Goal: Communication & Community: Share content

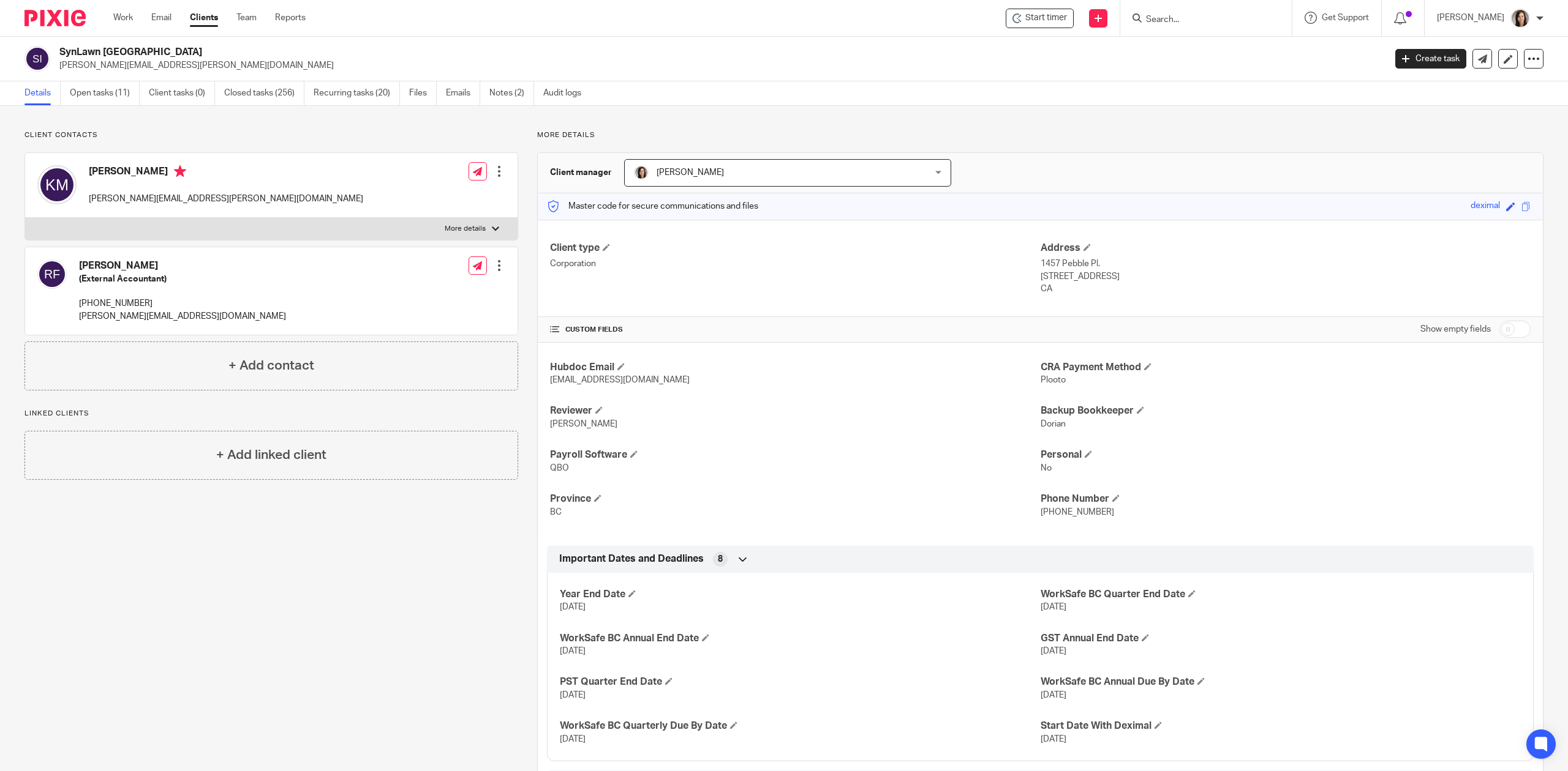
click at [1160, 13] on form at bounding box center [1209, 18] width 130 height 16
click at [1173, 18] on input "Search" at bounding box center [1200, 20] width 111 height 11
type input "tg electric"
click at [1190, 17] on input "tg electric" at bounding box center [1200, 20] width 111 height 11
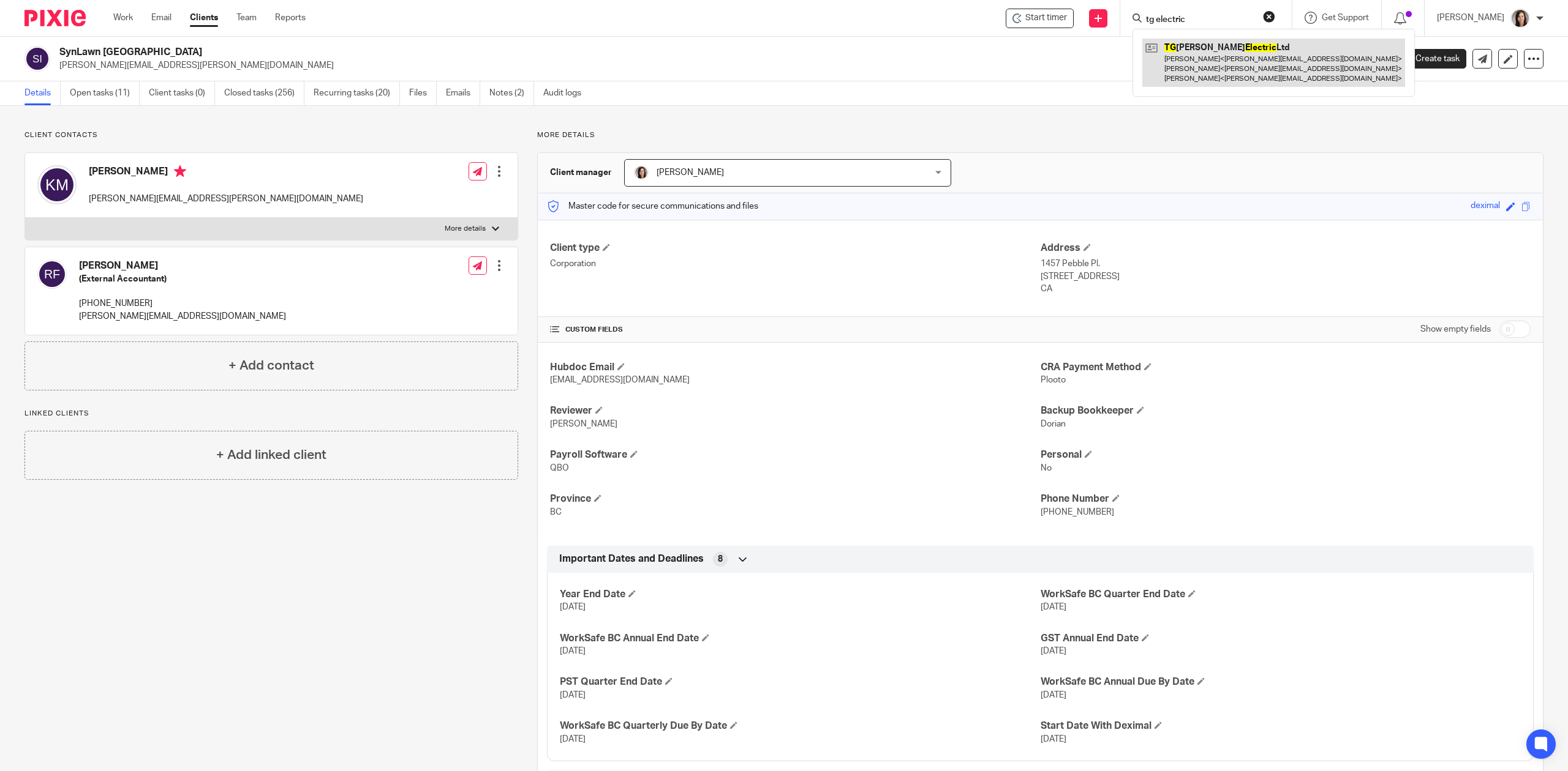
click at [1223, 59] on link at bounding box center [1273, 63] width 263 height 48
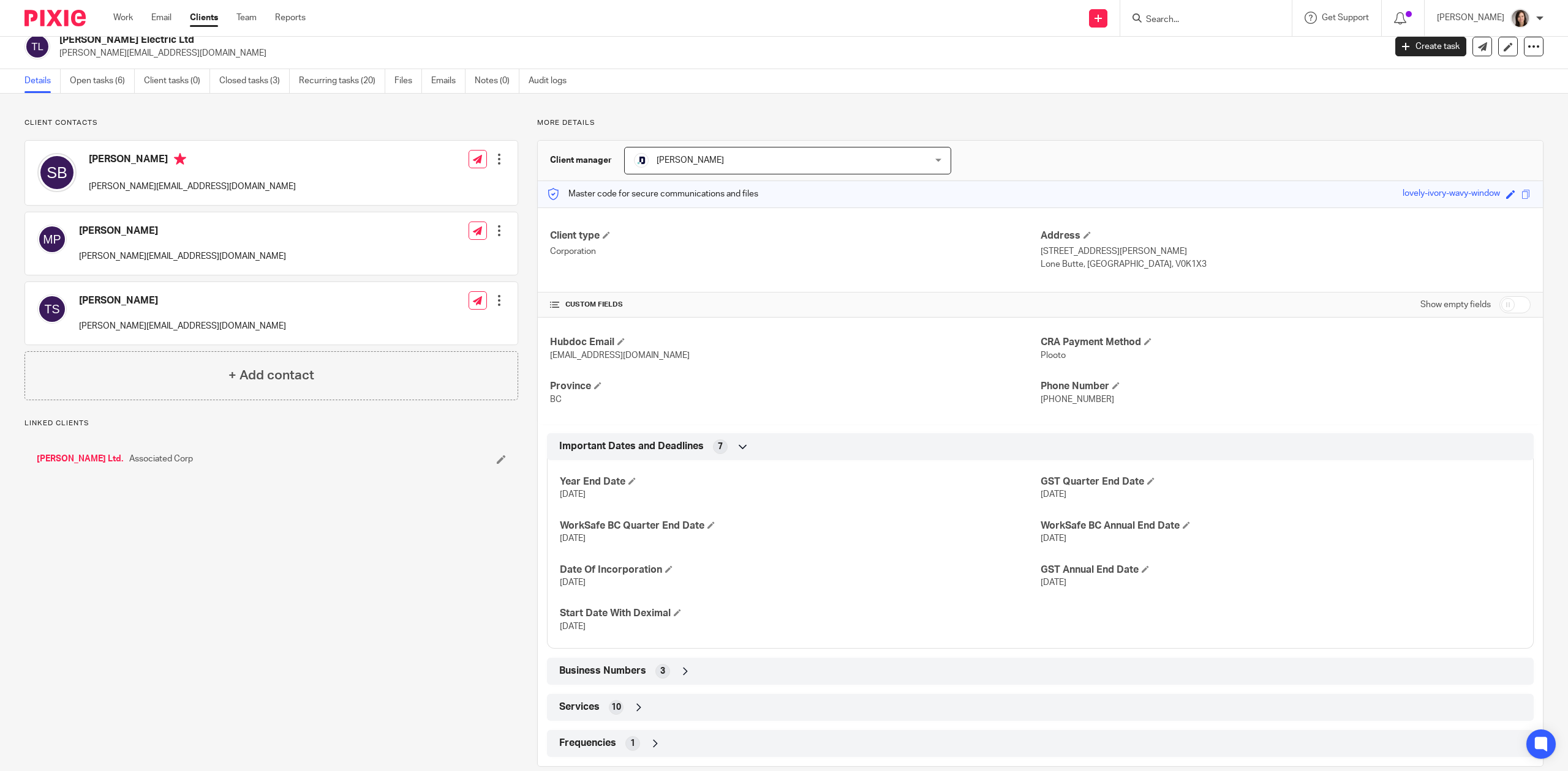
scroll to position [35, 0]
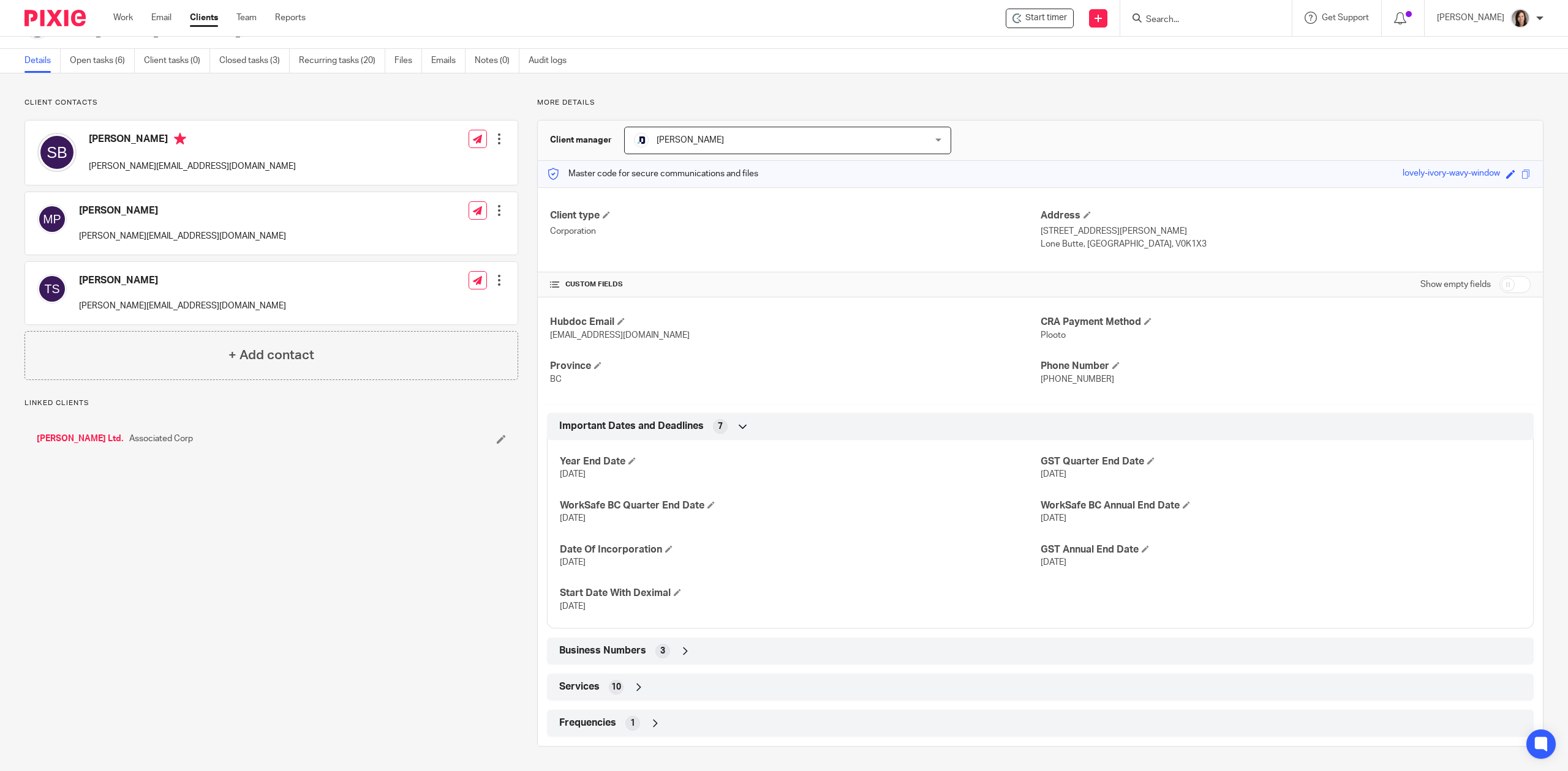
click at [680, 647] on icon at bounding box center [685, 651] width 12 height 12
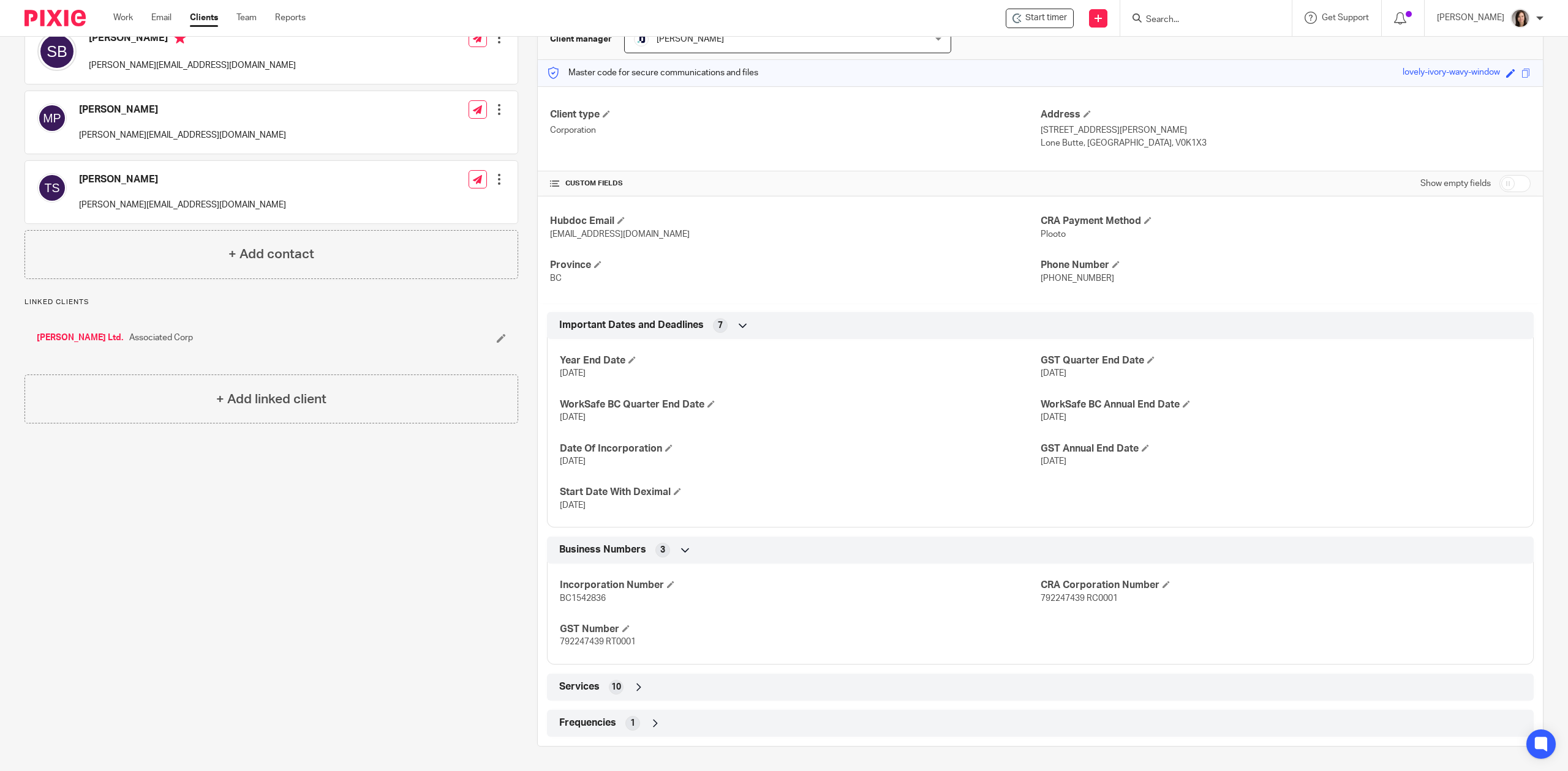
scroll to position [136, 0]
drag, startPoint x: 1076, startPoint y: 598, endPoint x: 1032, endPoint y: 600, distance: 44.0
click at [1041, 600] on span "792247439 RC0001" at bounding box center [1079, 598] width 77 height 9
copy span "792247439"
drag, startPoint x: 600, startPoint y: 642, endPoint x: 556, endPoint y: 651, distance: 44.9
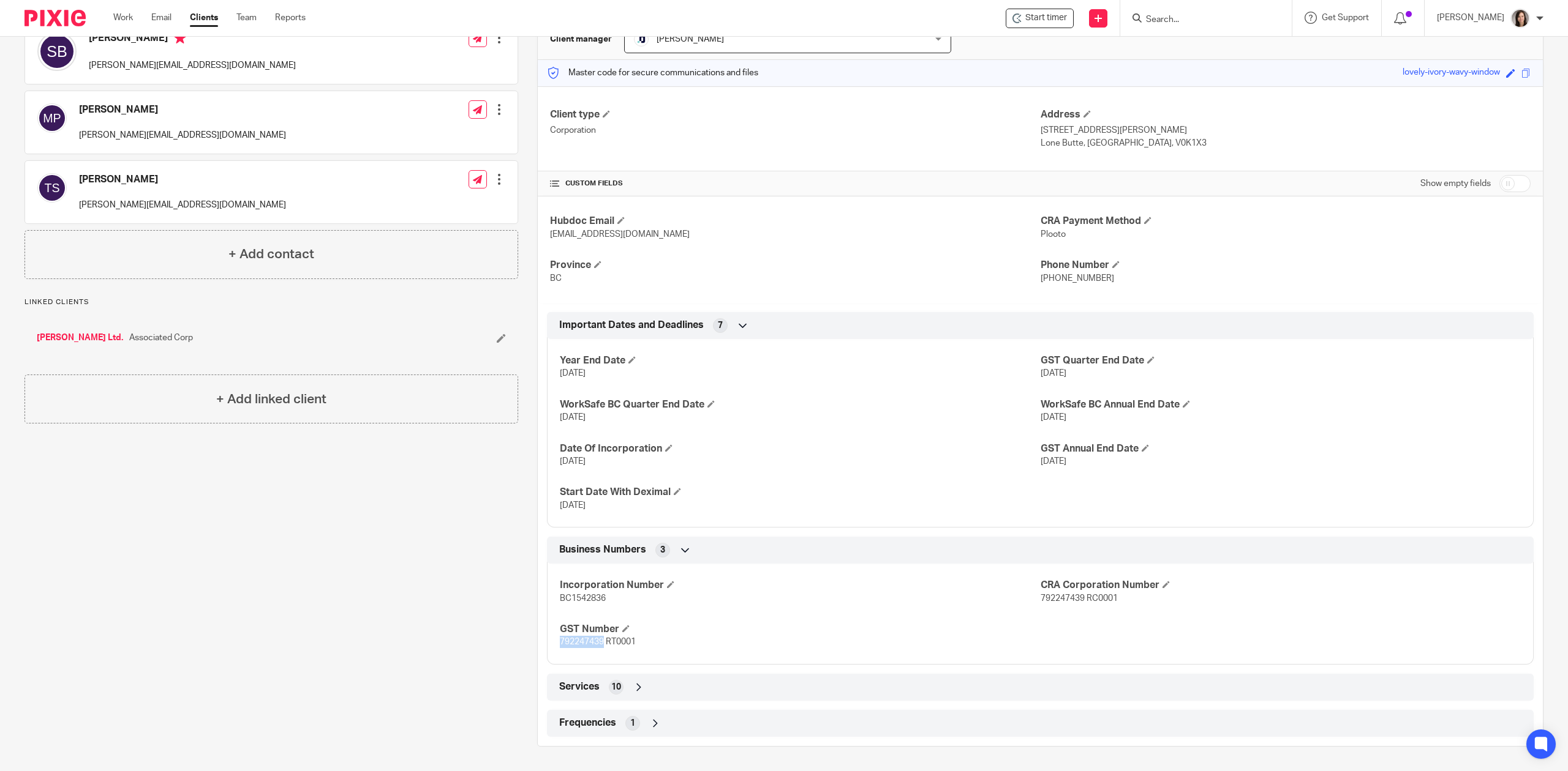
click at [556, 651] on div "Incorporation Number BC1542836 CRA Corporation Number 792247439 RC0001 GST Numb…" at bounding box center [1040, 610] width 987 height 111
copy span "792247439"
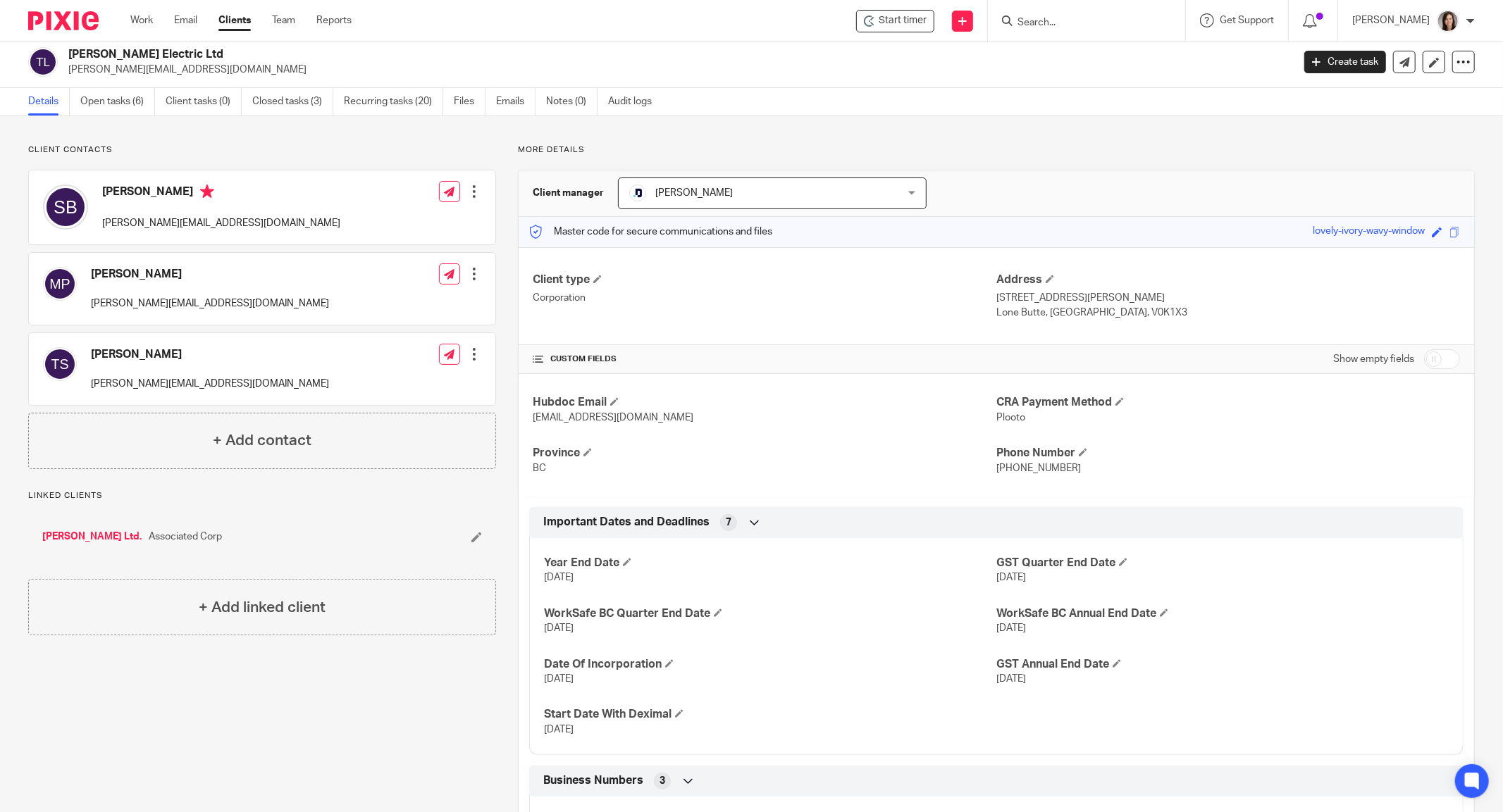
scroll to position [0, 0]
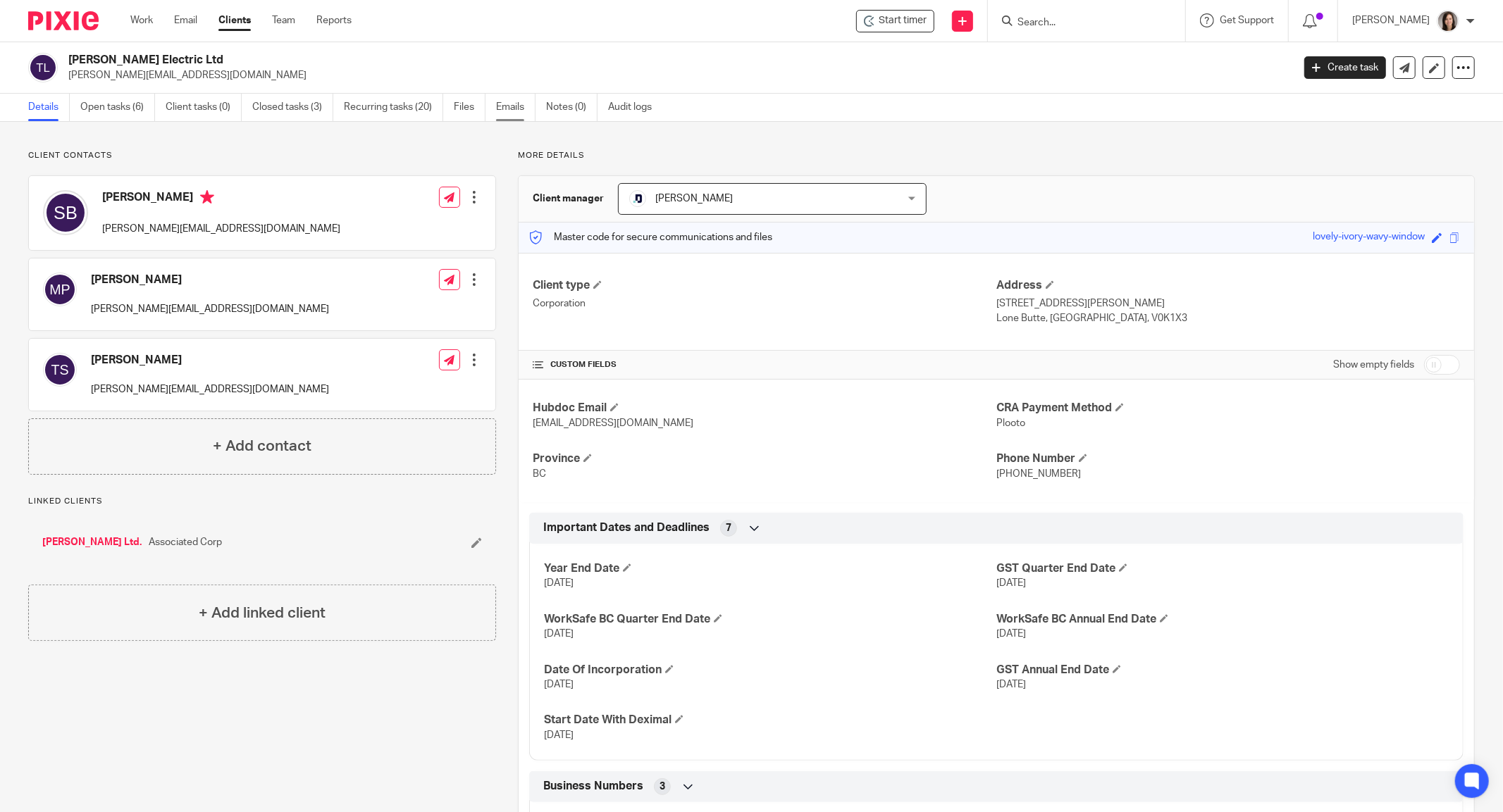
click at [504, 107] on link "Emails" at bounding box center [516, 107] width 40 height 28
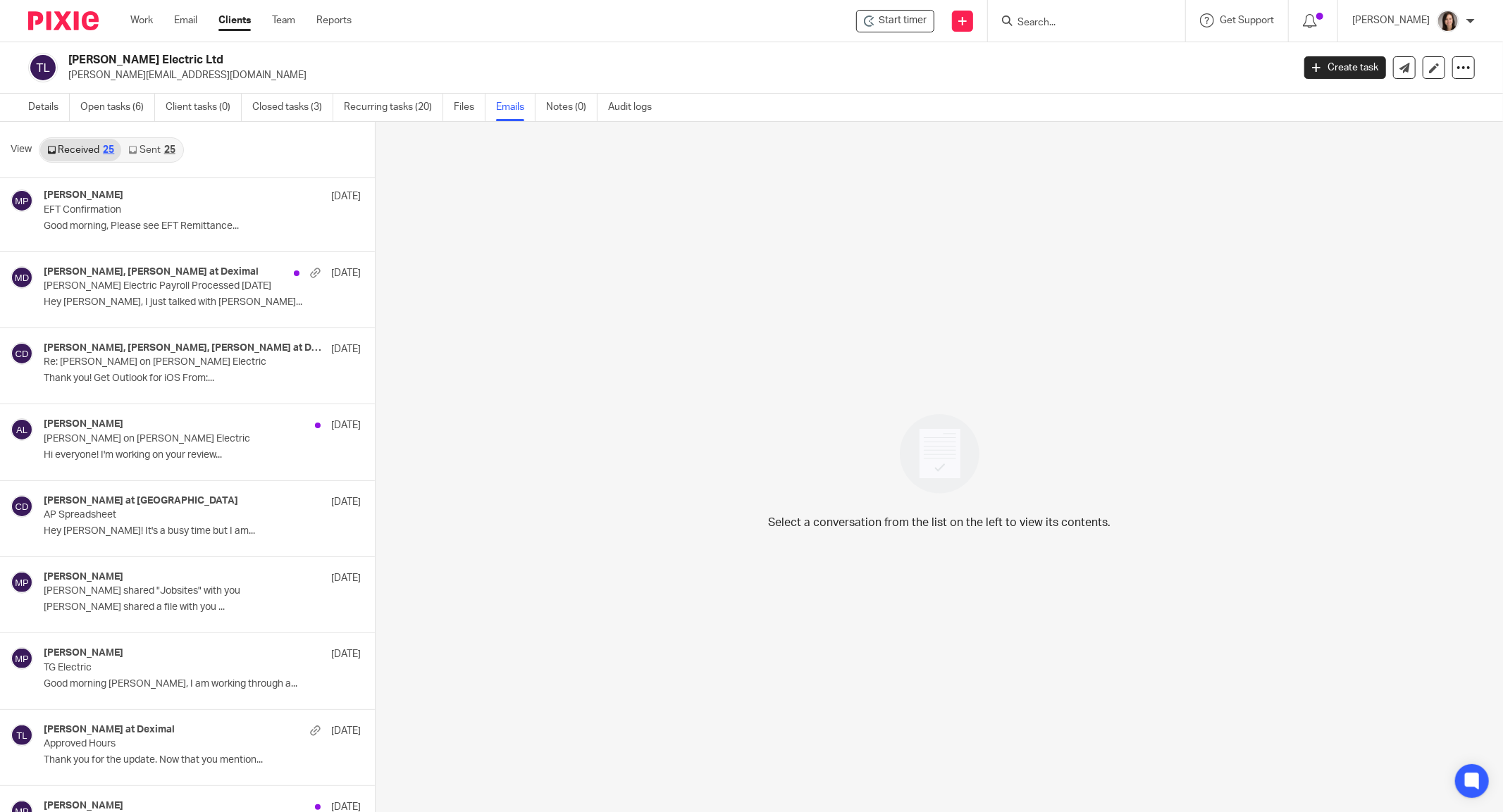
scroll to position [1312, 0]
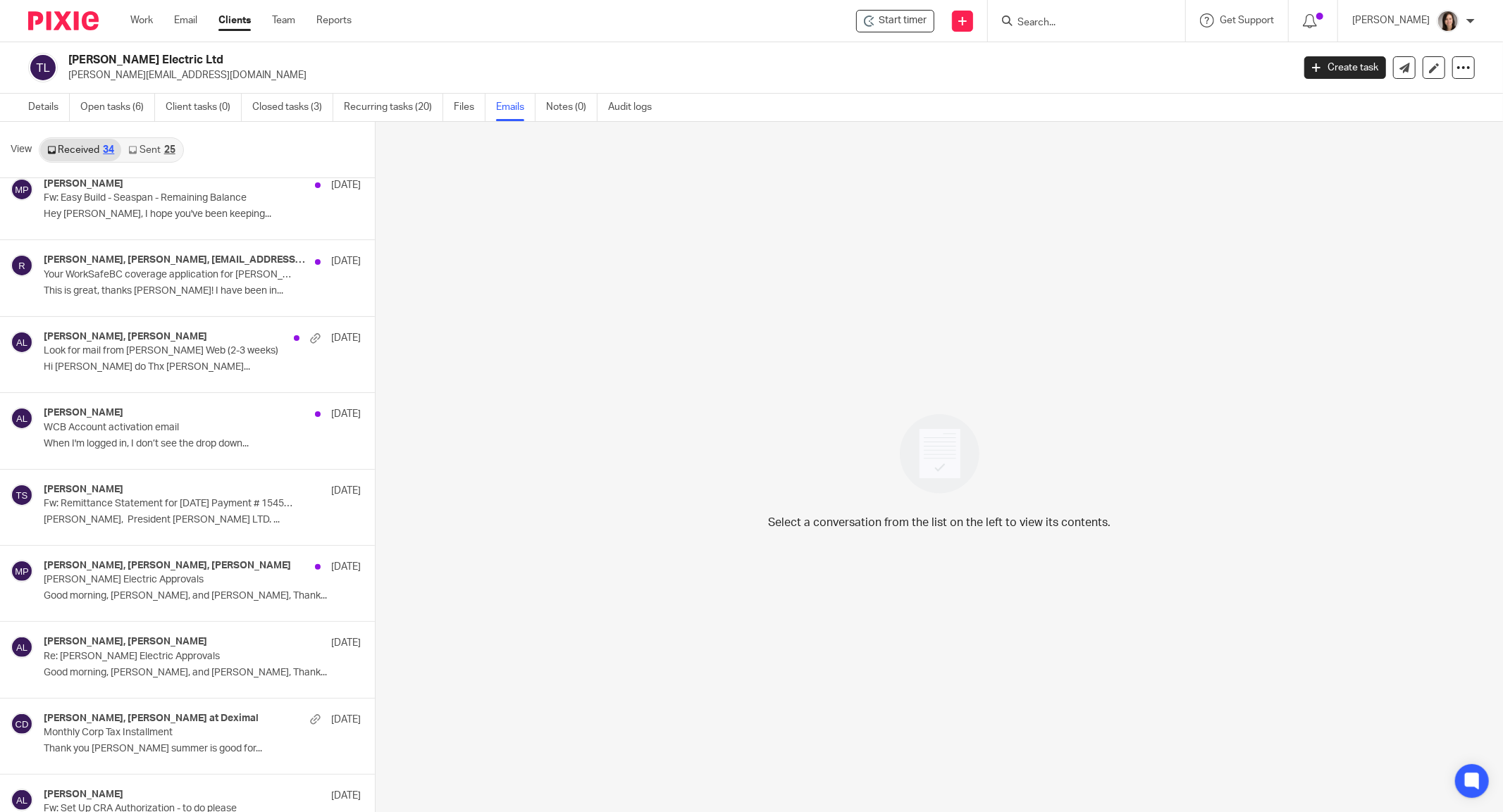
click at [145, 142] on link "Sent 25" at bounding box center [151, 150] width 61 height 23
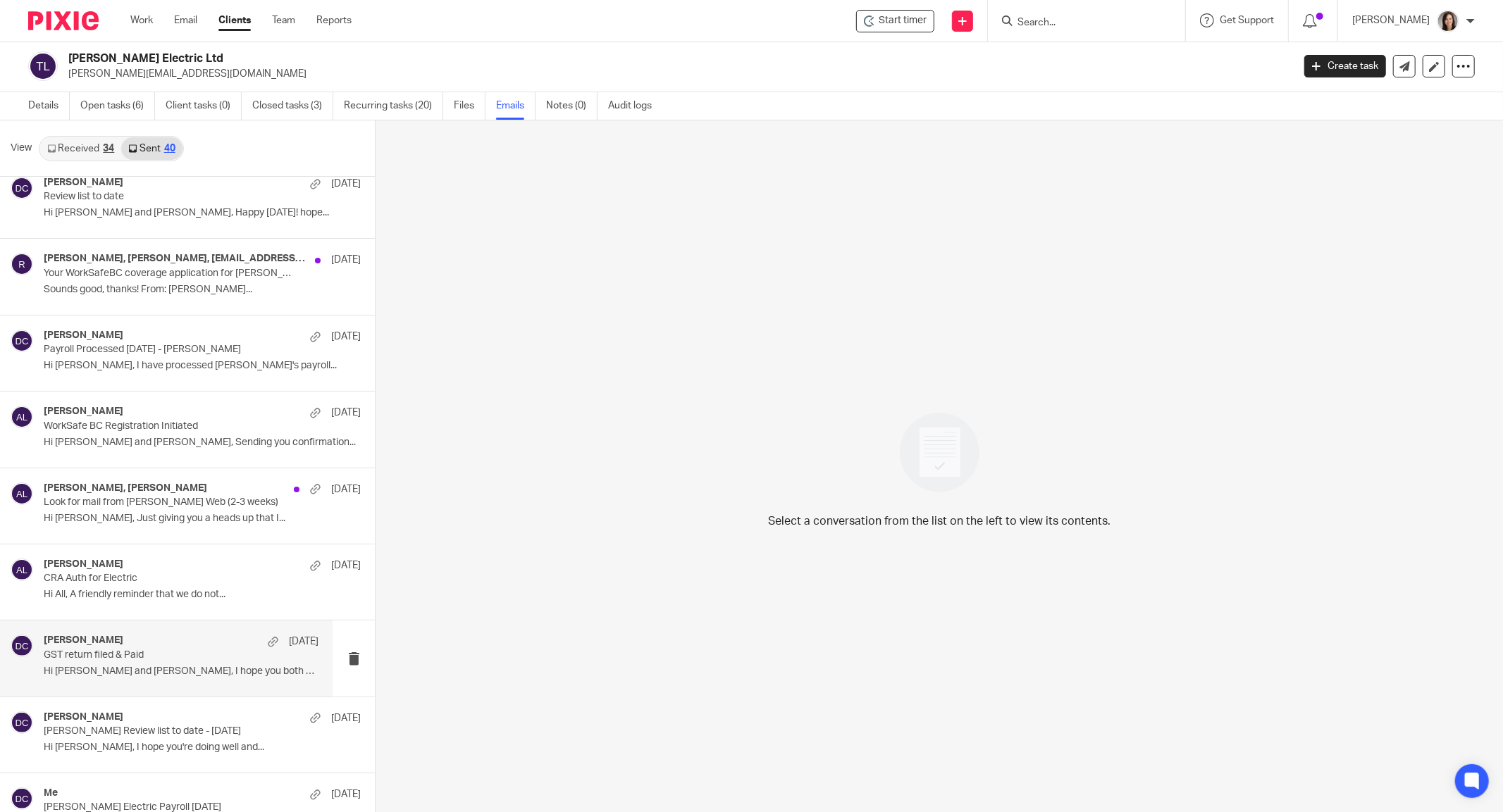
click at [86, 667] on p "Hi Terry and Matt, I hope you both had a..." at bounding box center [181, 672] width 275 height 12
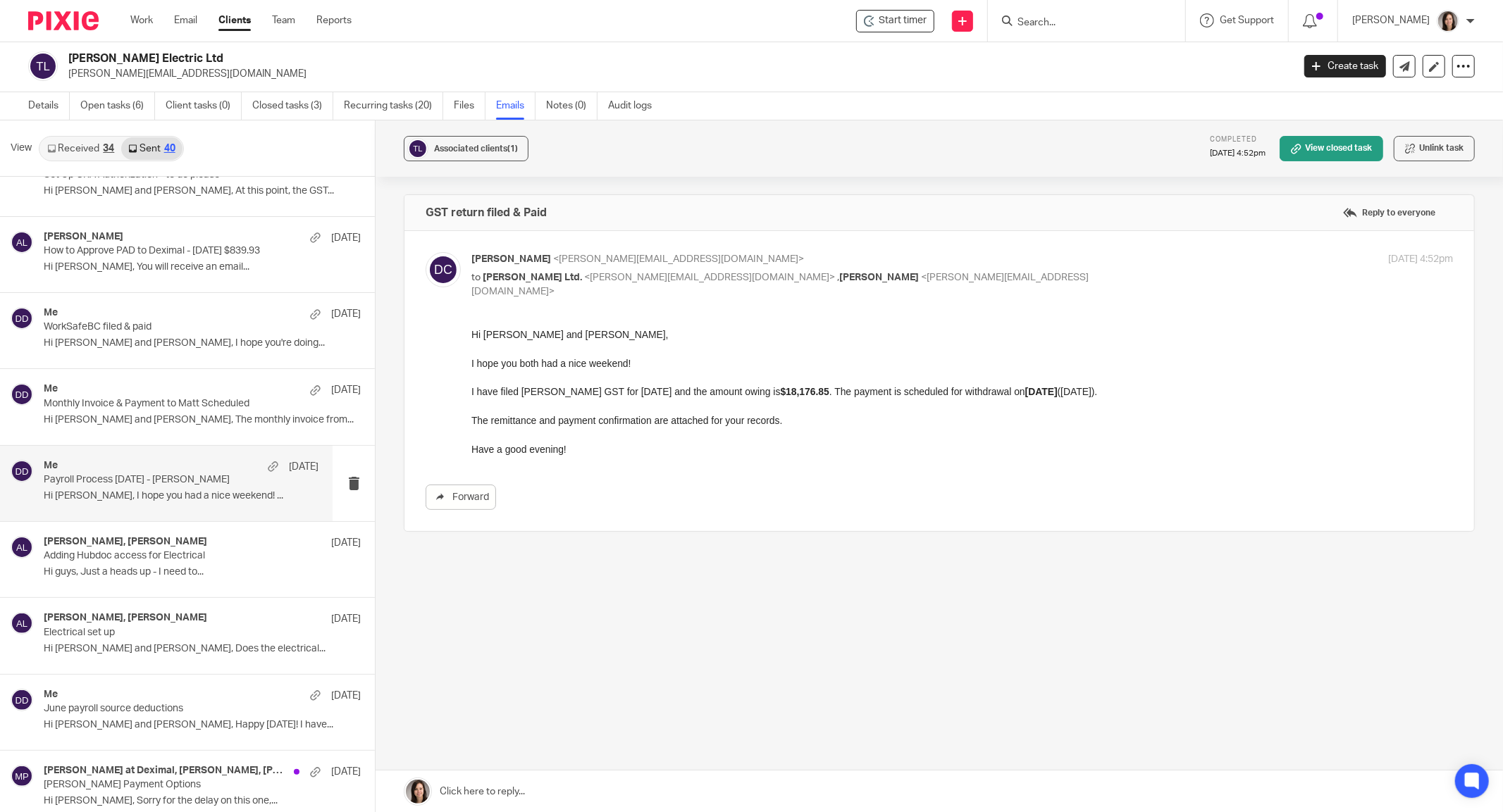
scroll to position [2408, 0]
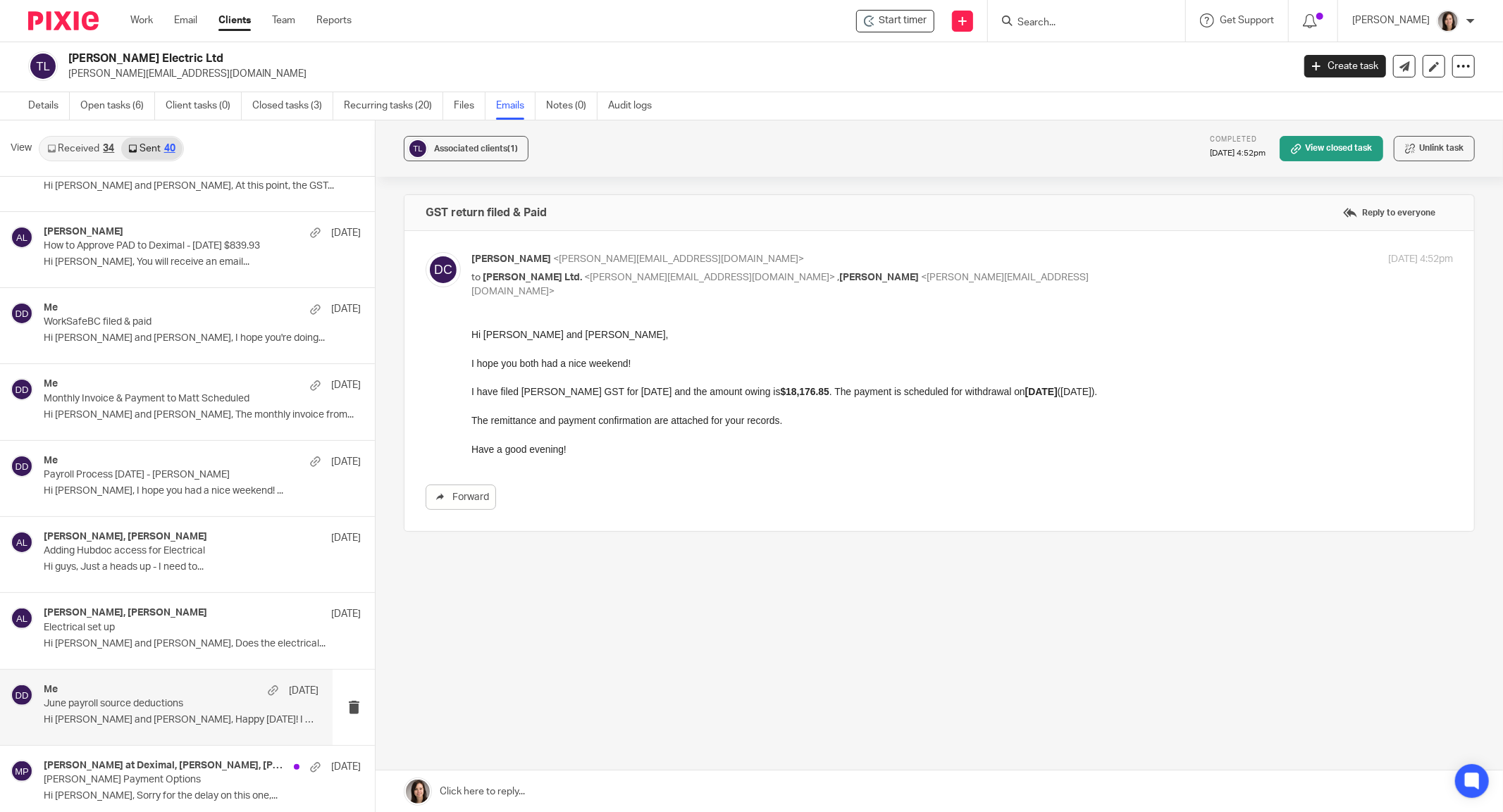
click at [112, 700] on p "June payroll source deductions" at bounding box center [153, 705] width 220 height 12
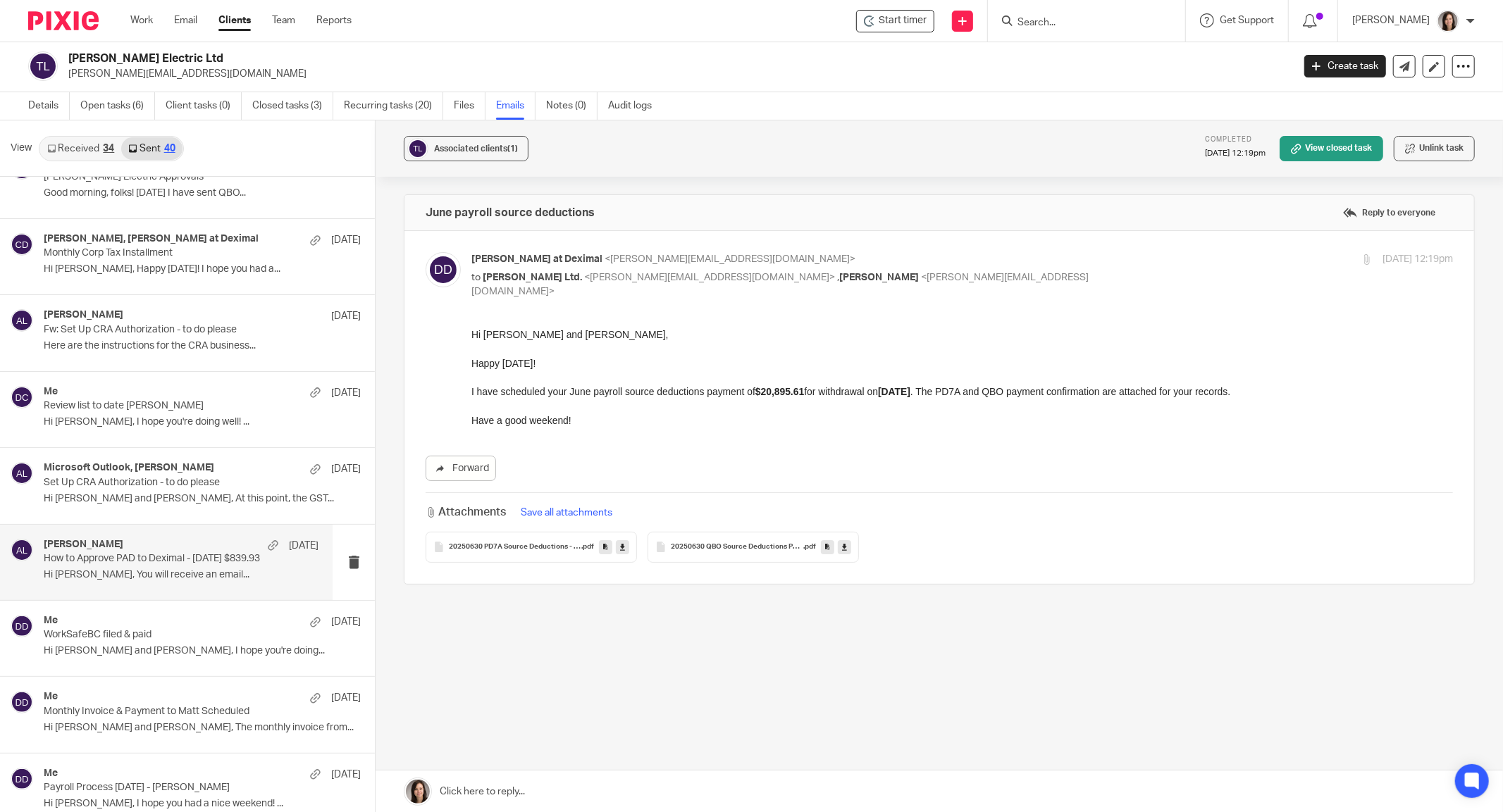
scroll to position [2096, 0]
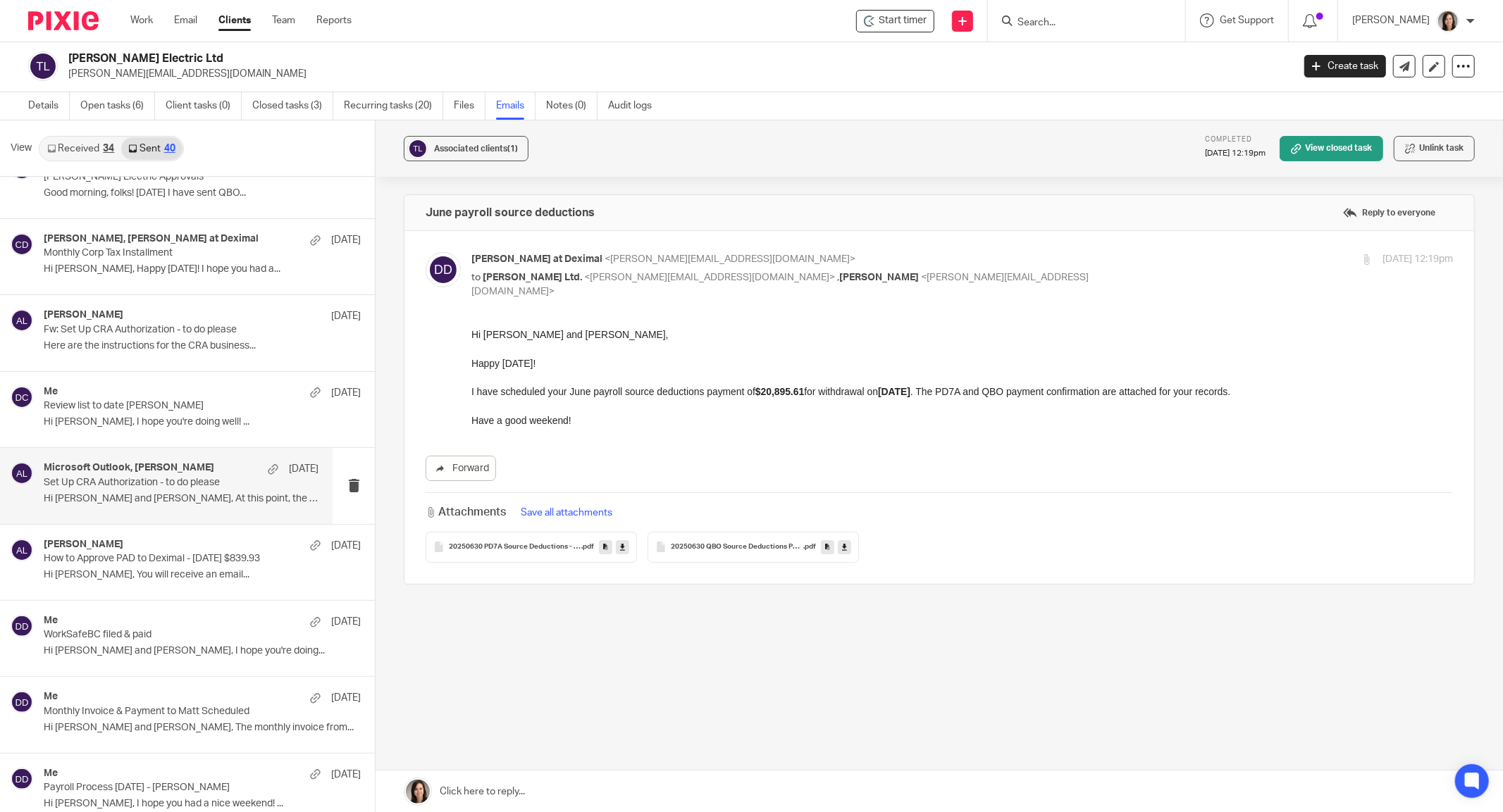
click at [128, 477] on p "Set Up CRA Authorization - to do please" at bounding box center [153, 483] width 220 height 12
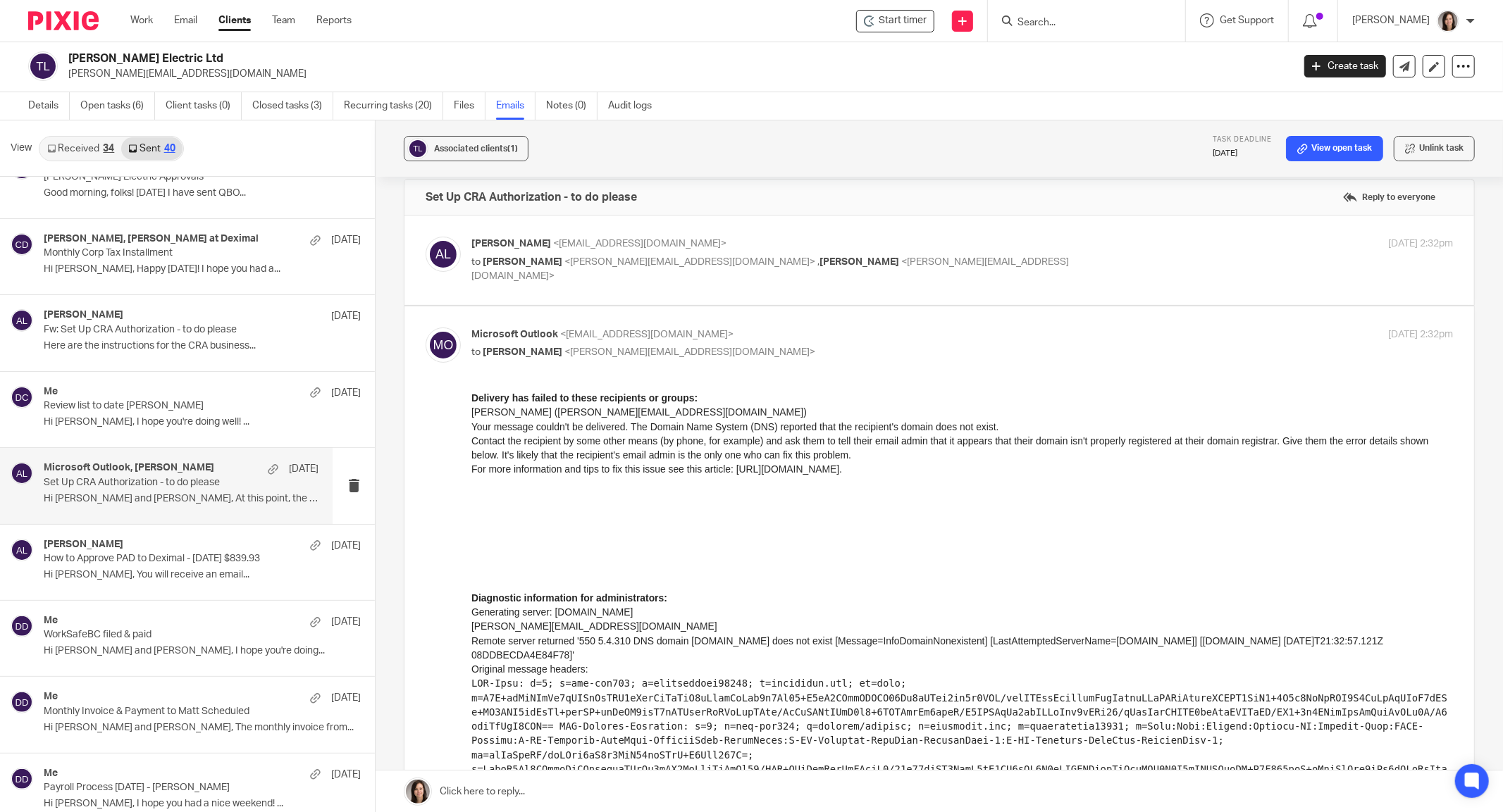
scroll to position [0, 0]
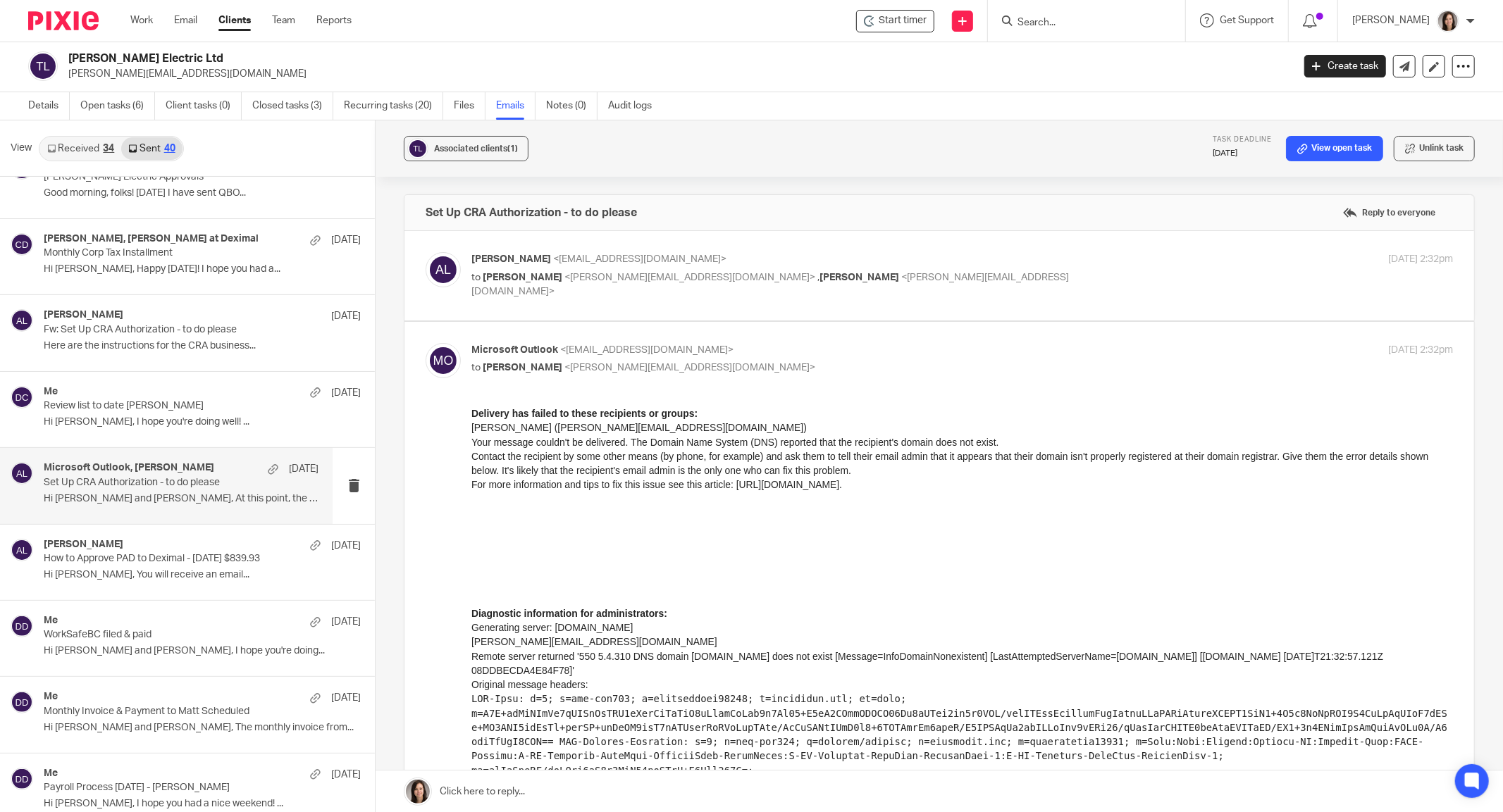
click at [938, 279] on p "to Shaun Bergen <shaun@tgschulz.cz> , Matt Patenaude <matthew@tgschulz.ca>" at bounding box center [798, 284] width 655 height 29
checkbox input "true"
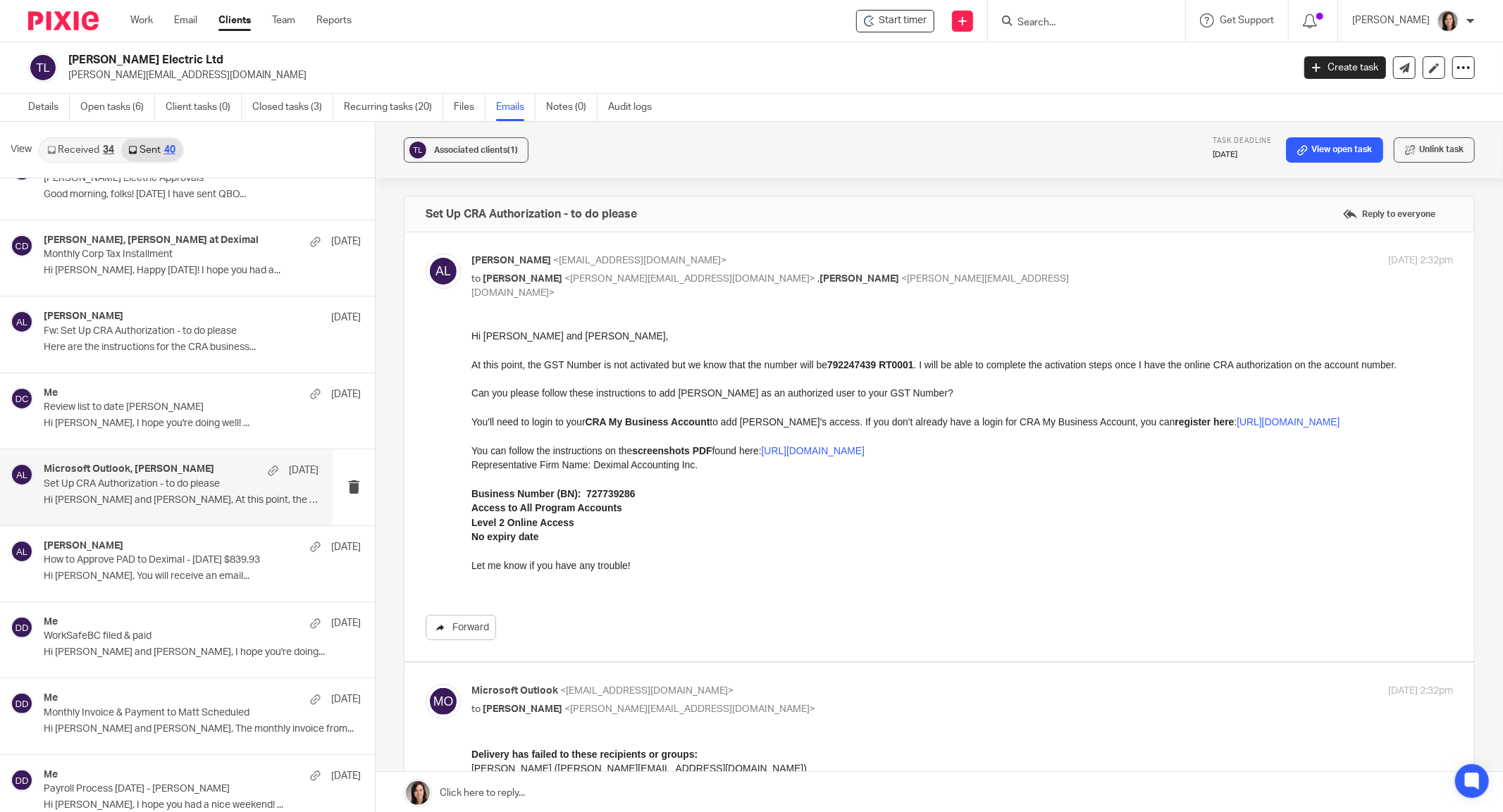
click at [478, 622] on link "Forward" at bounding box center [460, 628] width 71 height 26
drag, startPoint x: 639, startPoint y: 507, endPoint x: 606, endPoint y: 512, distance: 33.4
click at [606, 500] on p "Business Number (BN): 727739286" at bounding box center [962, 493] width 982 height 14
click at [770, 544] on p "No expiry date" at bounding box center [962, 536] width 982 height 14
click at [41, 109] on link "Details" at bounding box center [49, 107] width 42 height 28
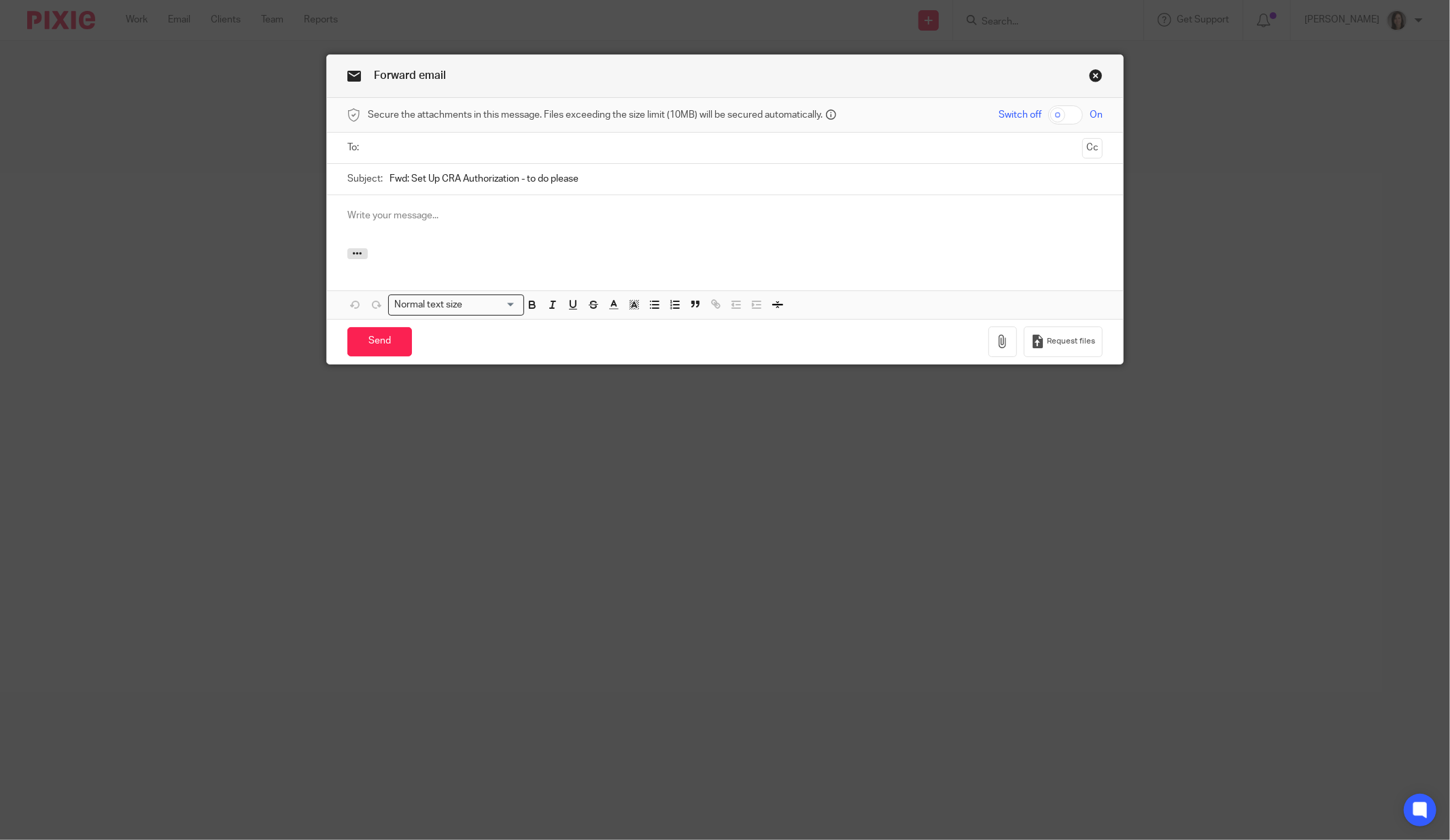
click at [401, 141] on input "text" at bounding box center [725, 148] width 705 height 15
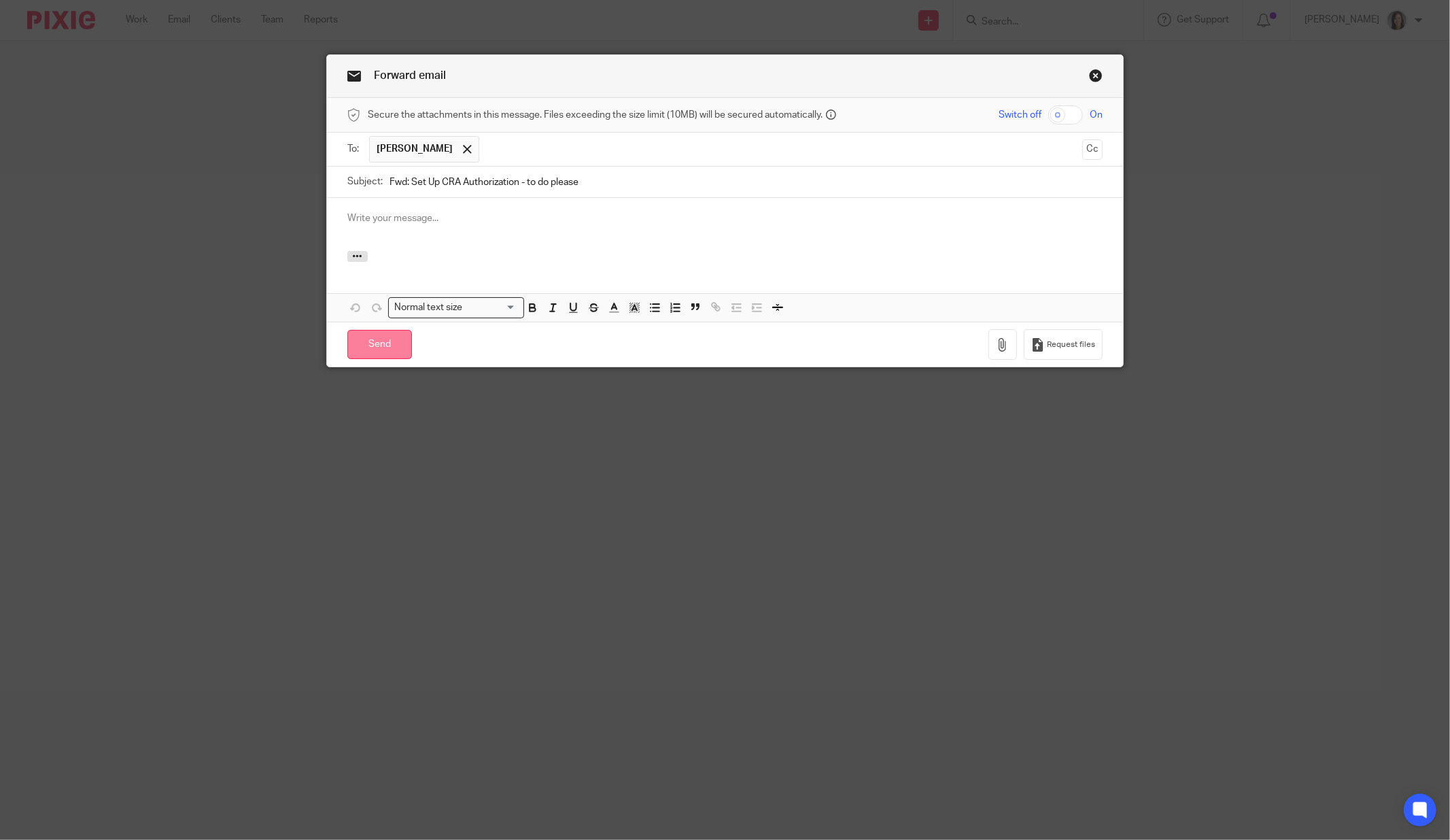
click at [385, 333] on input "Send" at bounding box center [379, 344] width 64 height 29
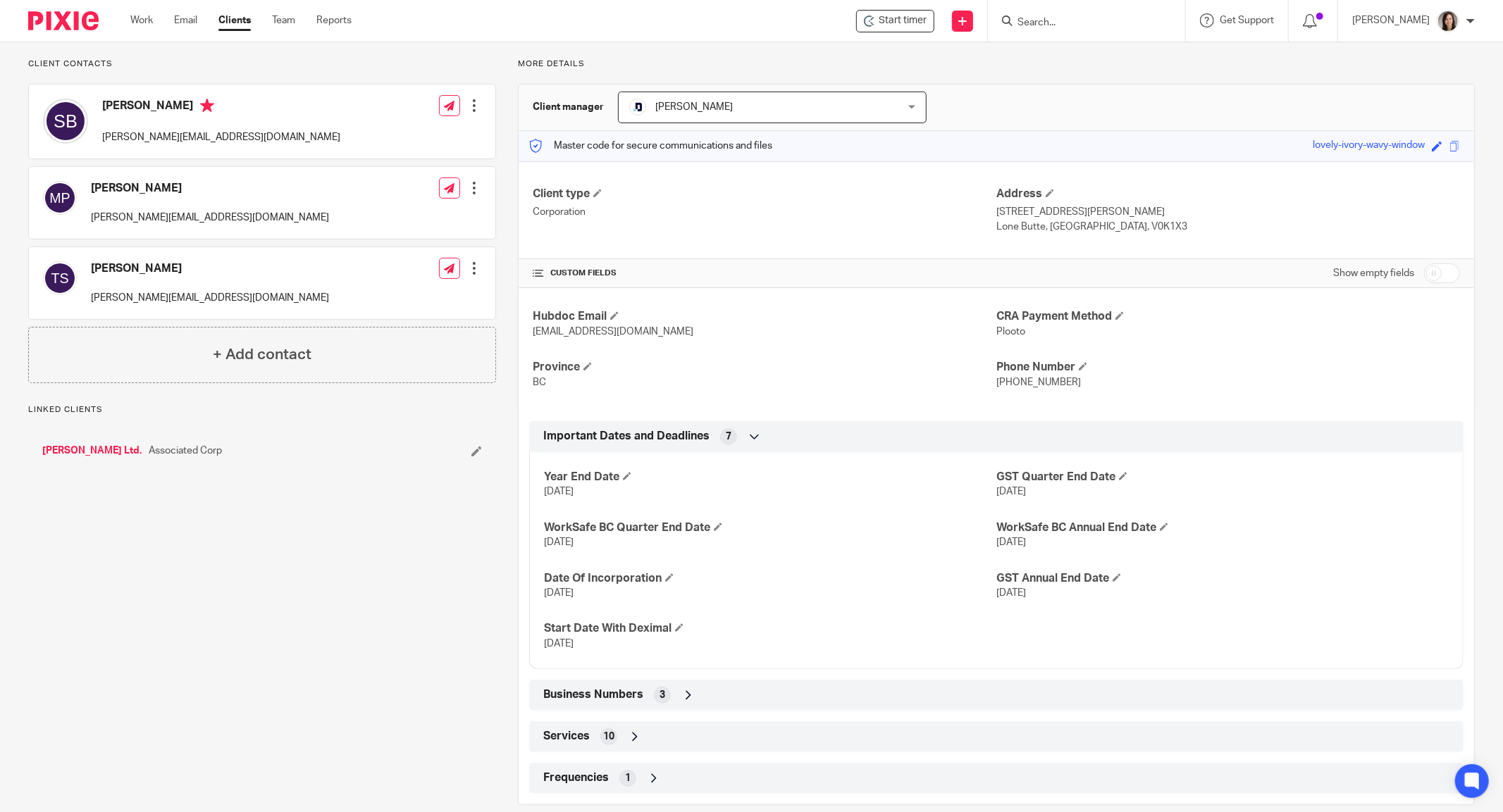
scroll to position [110, 0]
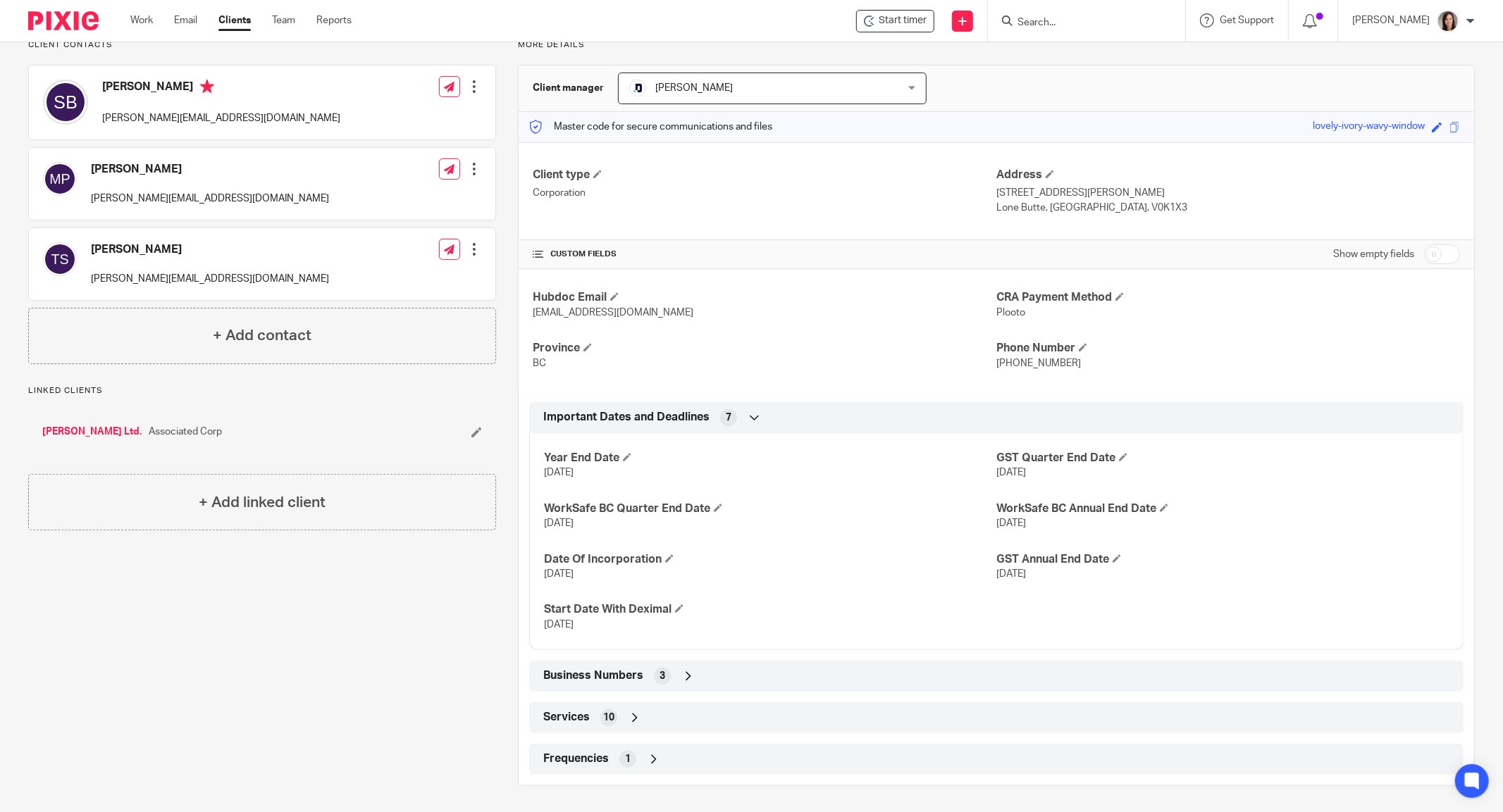
click at [687, 677] on icon at bounding box center [689, 677] width 14 height 14
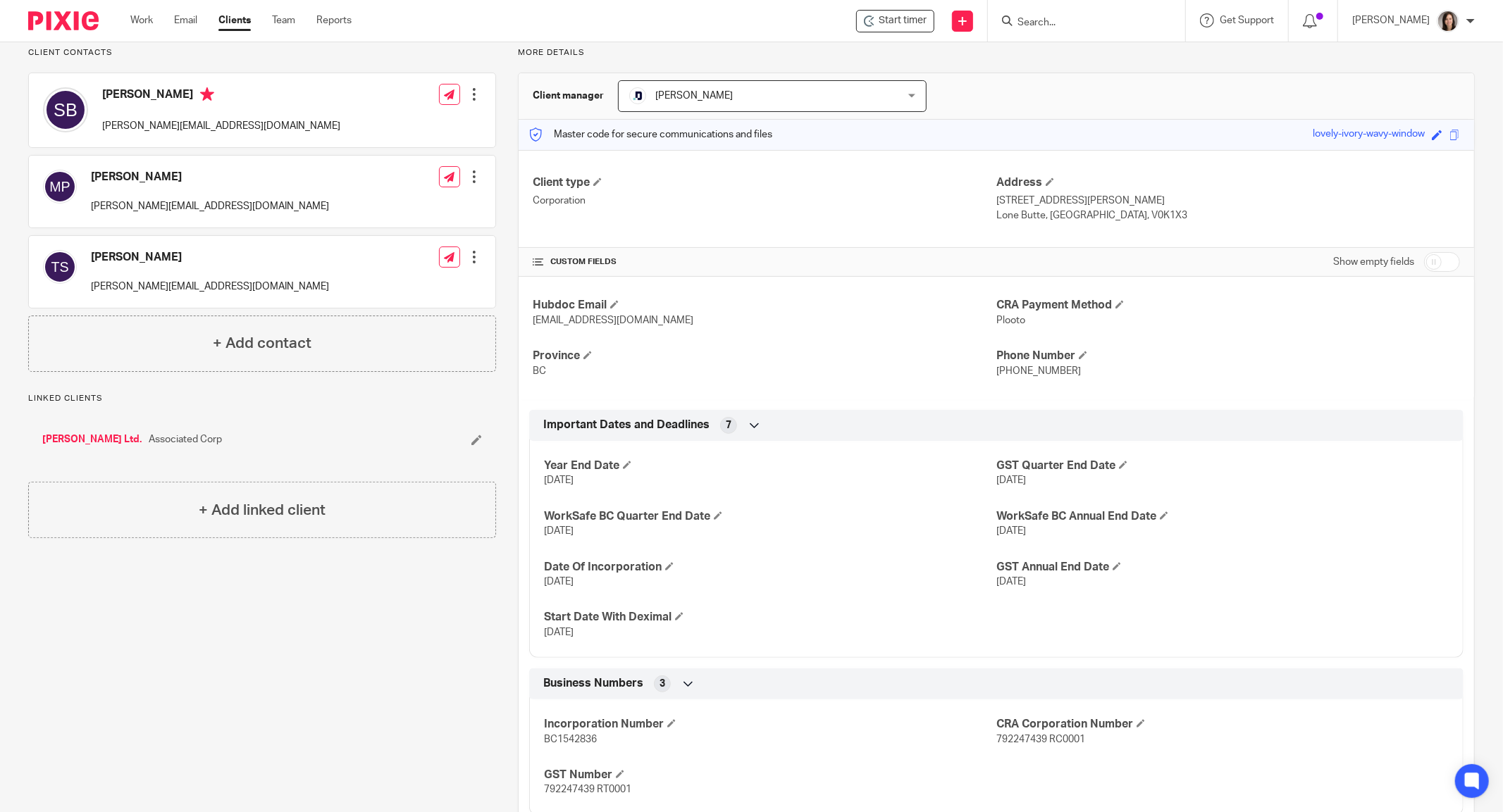
scroll to position [100, 0]
